Goal: Transaction & Acquisition: Purchase product/service

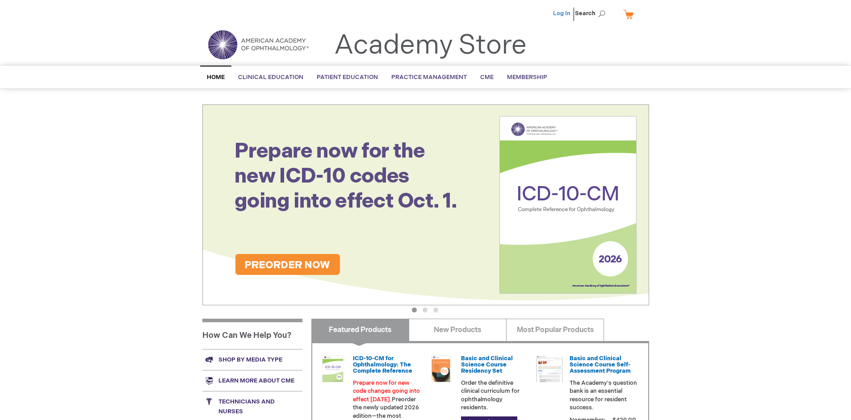
click at [562, 13] on link "Log In" at bounding box center [561, 13] width 17 height 7
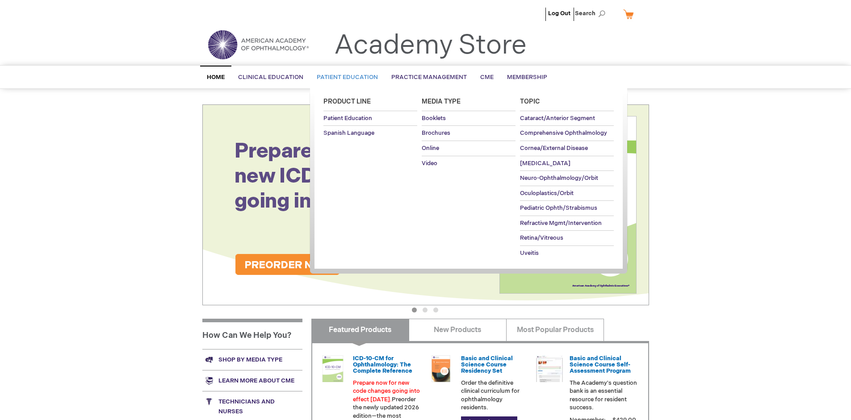
click at [345, 77] on span "Patient Education" at bounding box center [347, 77] width 61 height 7
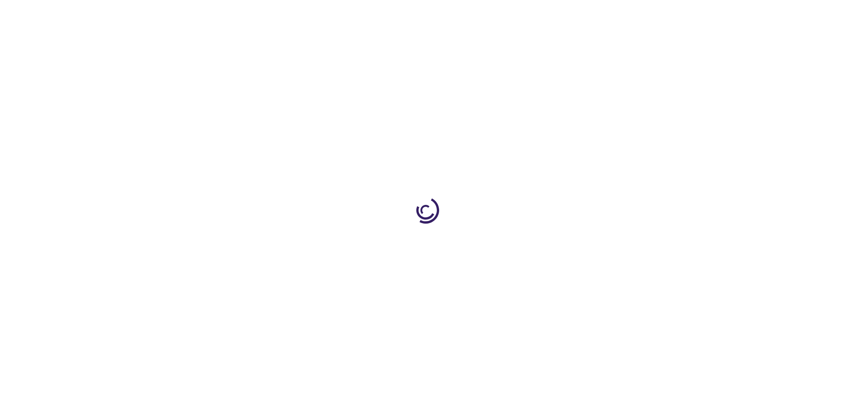
click at [563, 241] on span "Add to Cart" at bounding box center [559, 241] width 37 height 8
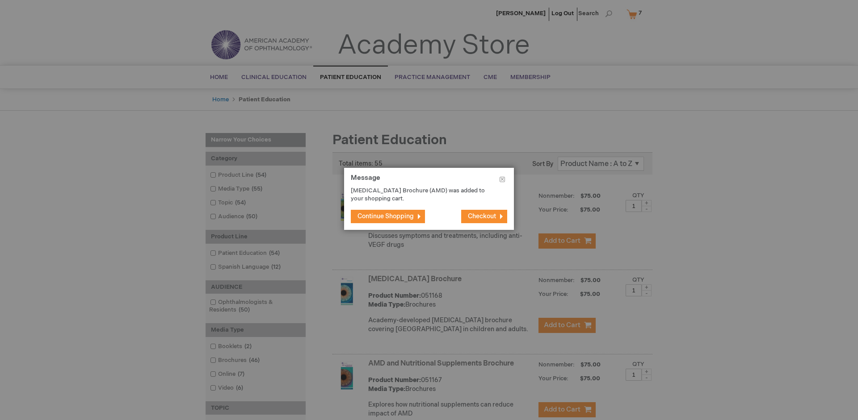
click at [386, 216] on span "Continue Shopping" at bounding box center [385, 217] width 56 height 8
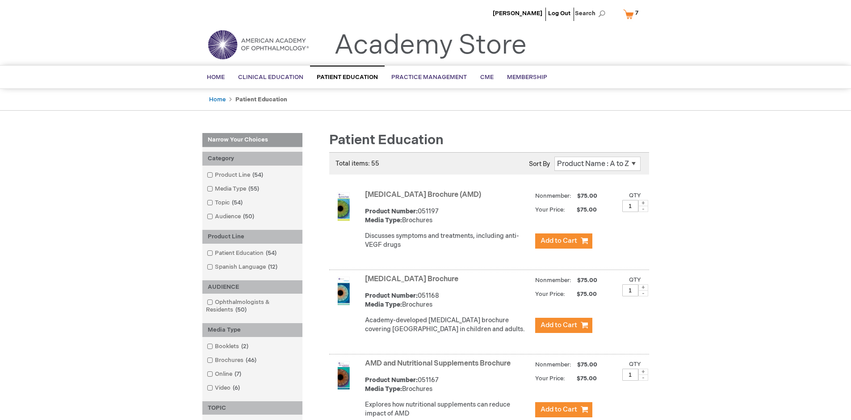
click at [440, 368] on link "AMD and Nutritional Supplements Brochure" at bounding box center [438, 364] width 146 height 8
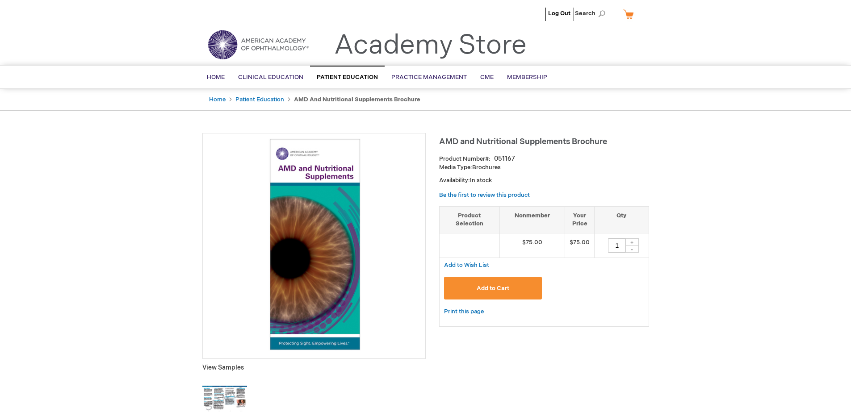
type input "1"
click at [493, 288] on span "Add to Cart" at bounding box center [493, 288] width 33 height 7
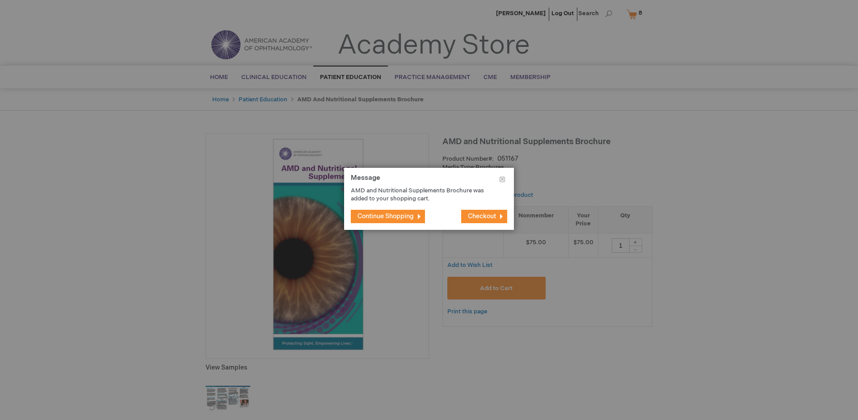
click at [386, 216] on span "Continue Shopping" at bounding box center [385, 217] width 56 height 8
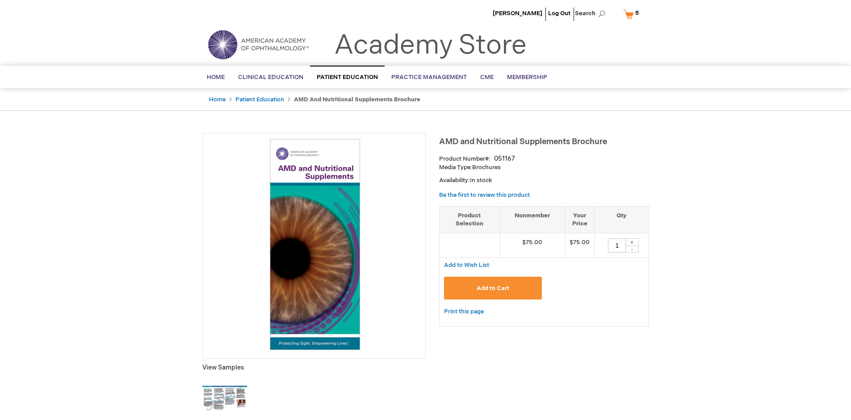
click at [633, 14] on link "My Cart 8 8 items" at bounding box center [632, 14] width 23 height 16
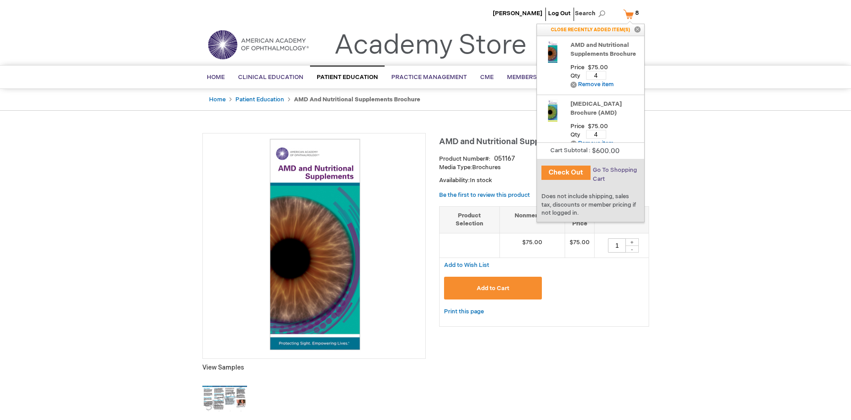
click at [614, 170] on span "Go To Shopping Cart" at bounding box center [615, 175] width 44 height 16
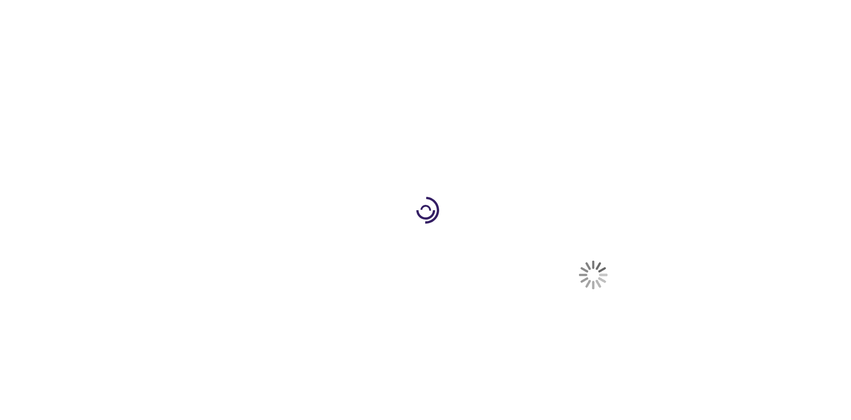
select select "US"
select select "41"
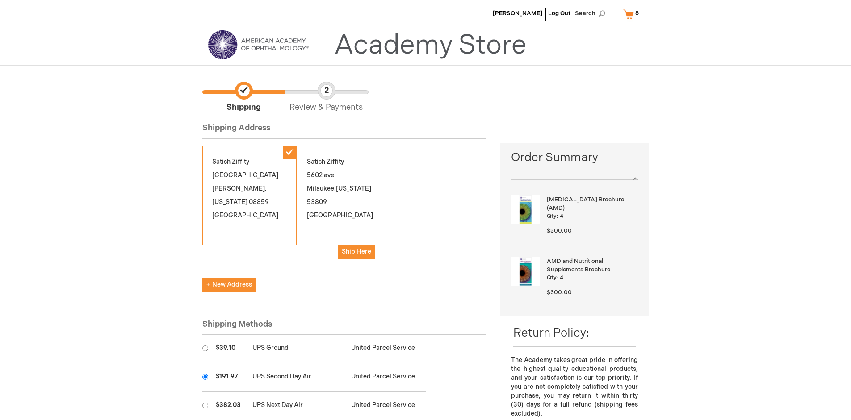
click at [205, 377] on input "radio" at bounding box center [205, 377] width 6 height 6
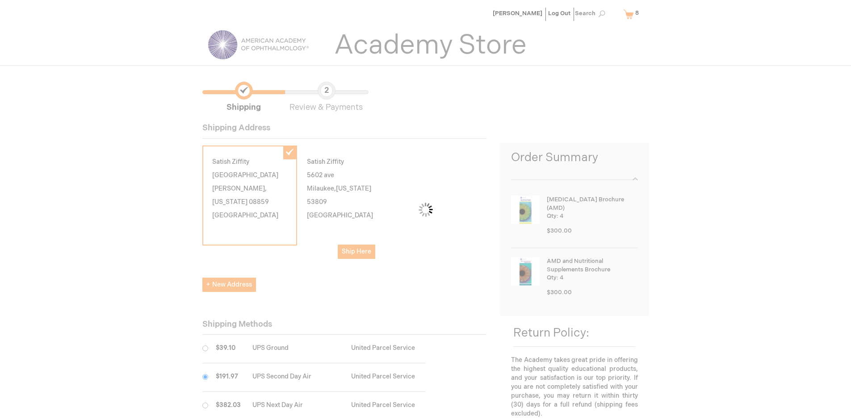
scroll to position [45, 0]
